Goal: Navigation & Orientation: Go to known website

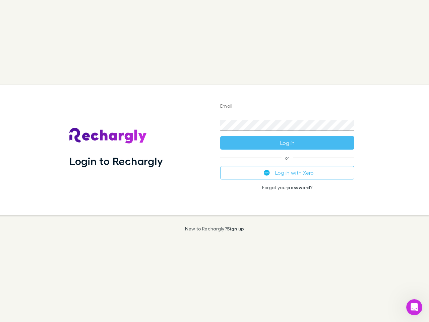
click at [214, 161] on div "Login to Rechargly" at bounding box center [139, 150] width 151 height 130
click at [287, 107] on input "Email" at bounding box center [287, 106] width 134 height 11
click at [287, 143] on button "Log in" at bounding box center [287, 142] width 134 height 13
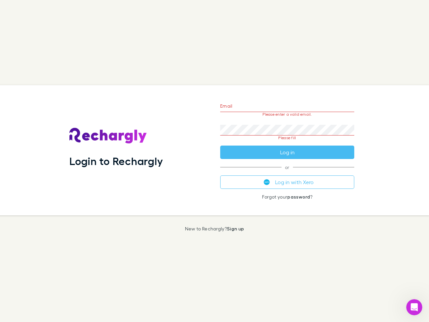
click at [287, 172] on div "Email Please enter a valid email. Password Please fill Log in or Log in with Xe…" at bounding box center [287, 150] width 145 height 130
